Goal: Navigation & Orientation: Find specific page/section

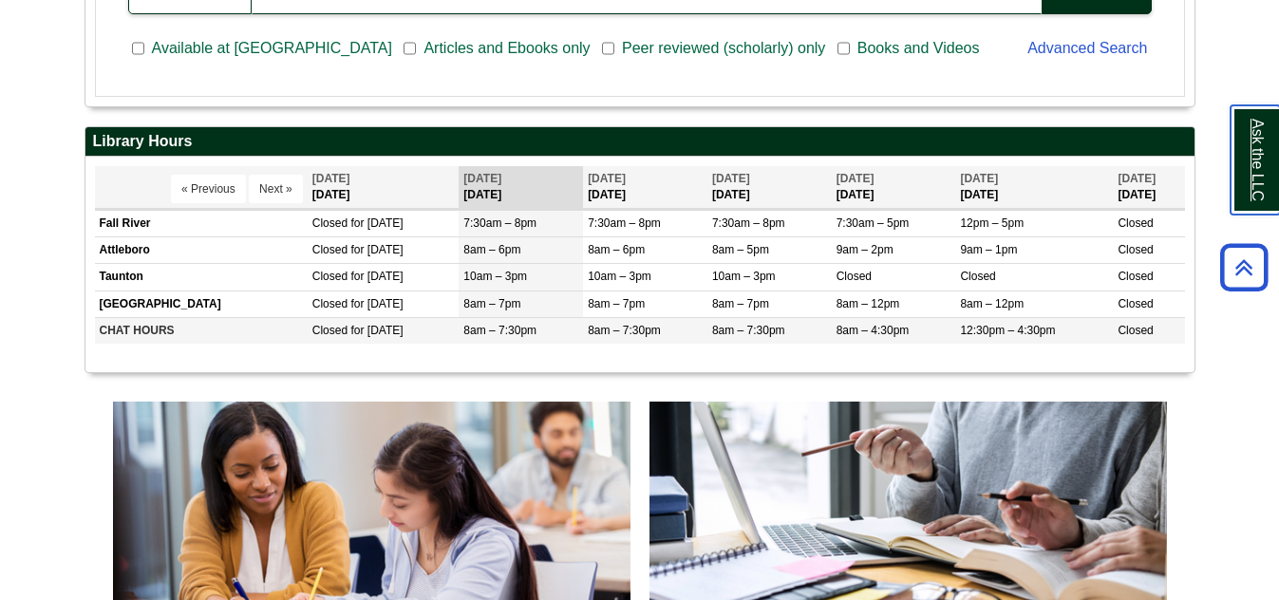
scroll to position [665, 0]
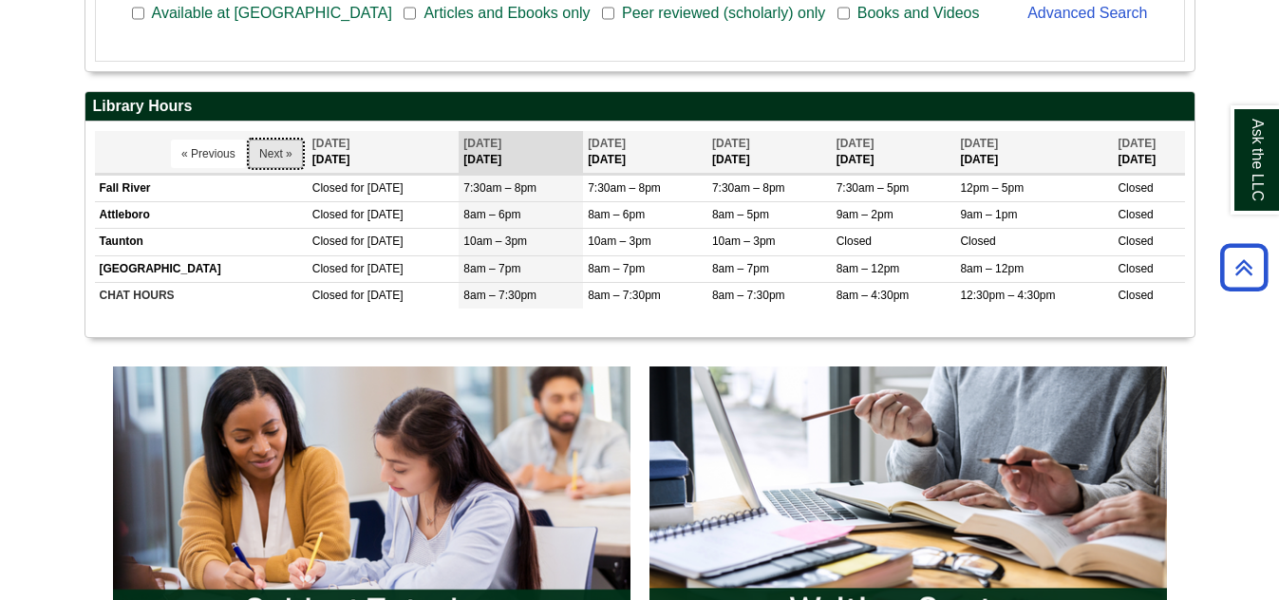
click at [249, 152] on button "Next »" at bounding box center [276, 154] width 54 height 28
